Goal: Navigation & Orientation: Find specific page/section

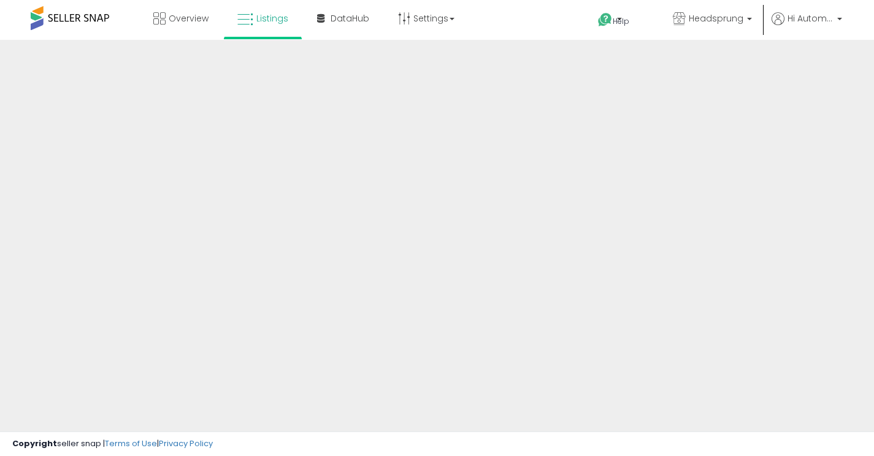
click at [346, 76] on div at bounding box center [437, 294] width 874 height 509
click at [191, 15] on span "Overview" at bounding box center [189, 18] width 40 height 12
click at [200, 13] on span "Overview" at bounding box center [189, 18] width 40 height 12
